Goal: Check status: Check status

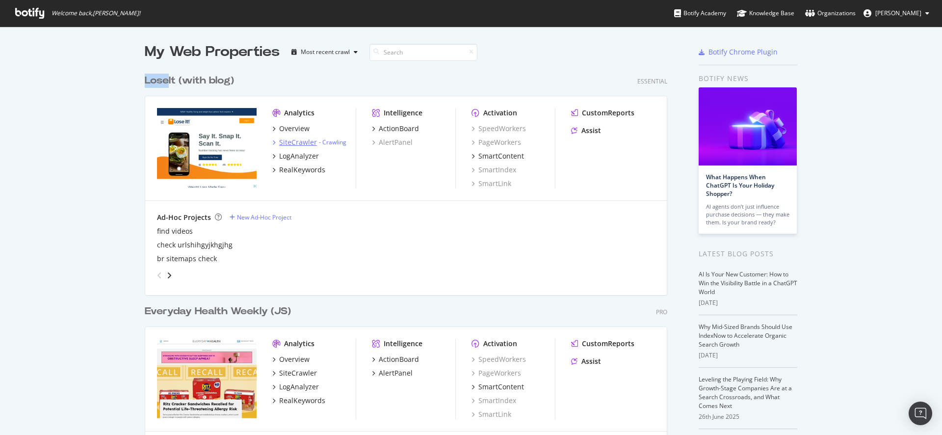
click at [283, 140] on div "SiteCrawler" at bounding box center [298, 142] width 38 height 10
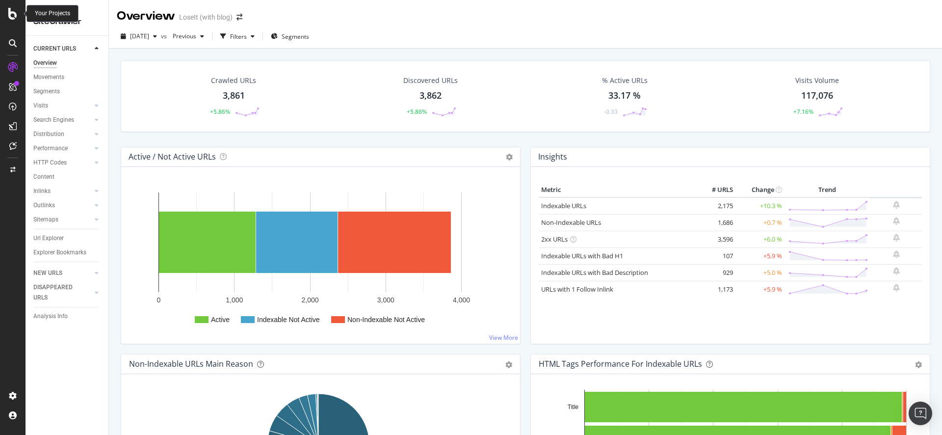
click at [11, 15] on icon at bounding box center [12, 14] width 9 height 12
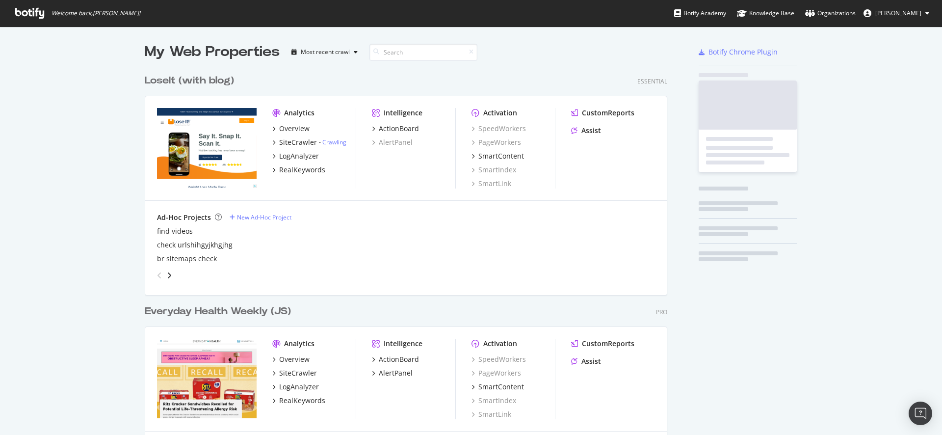
scroll to position [426, 925]
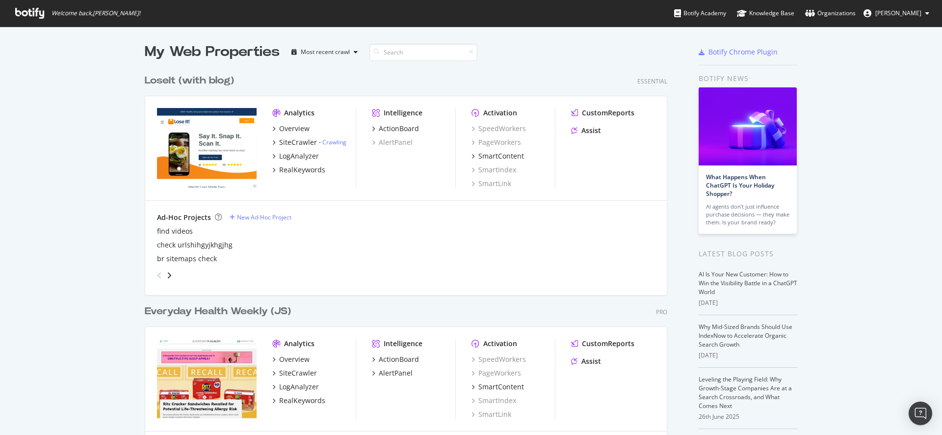
click at [178, 79] on div "LoseIt (with blog)" at bounding box center [189, 81] width 89 height 14
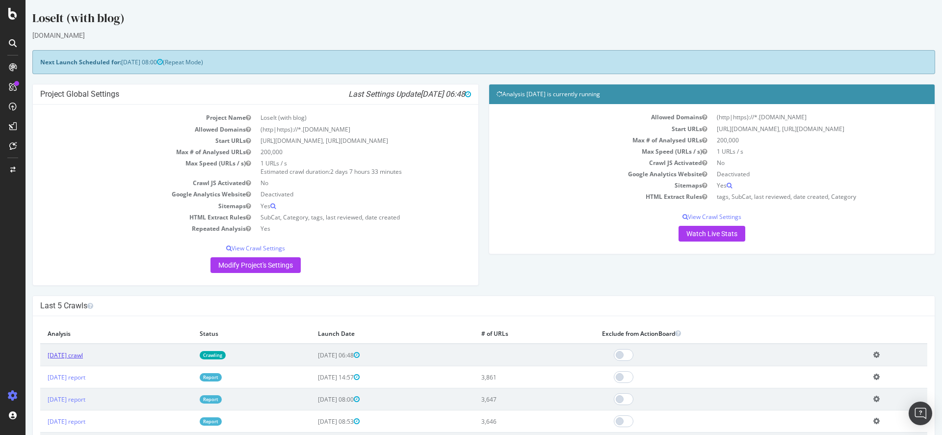
click at [82, 358] on link "[DATE] crawl" at bounding box center [65, 355] width 35 height 8
